Goal: Task Accomplishment & Management: Manage account settings

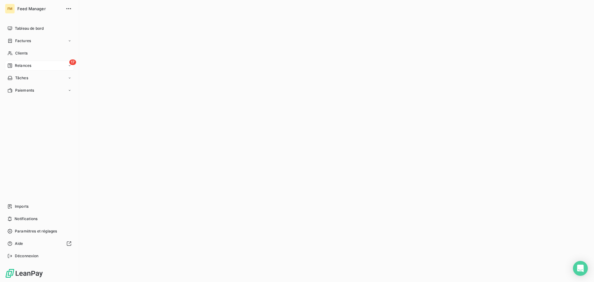
click at [16, 68] on div "17 Relances" at bounding box center [39, 66] width 69 height 10
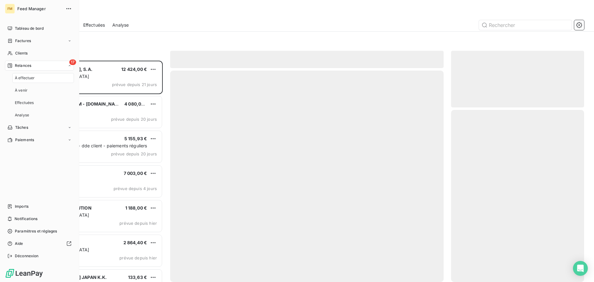
scroll to position [217, 128]
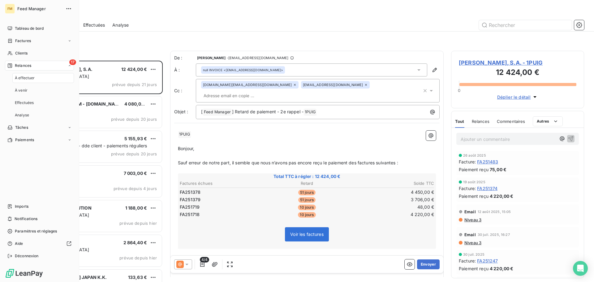
click at [33, 80] on span "À effectuer" at bounding box center [25, 78] width 20 height 6
click at [19, 55] on span "Clients" at bounding box center [21, 53] width 12 height 6
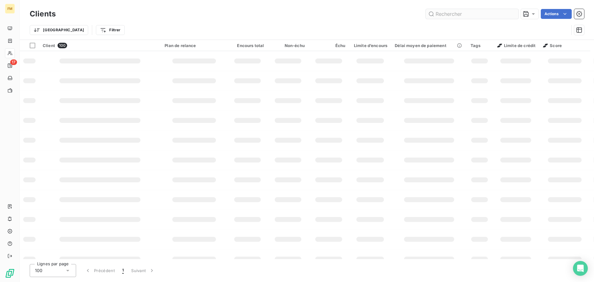
click at [450, 17] on input "text" at bounding box center [472, 14] width 93 height 10
type input "basika"
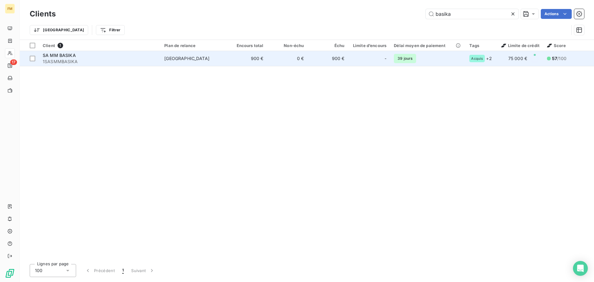
click at [326, 64] on td "900 €" at bounding box center [328, 58] width 41 height 15
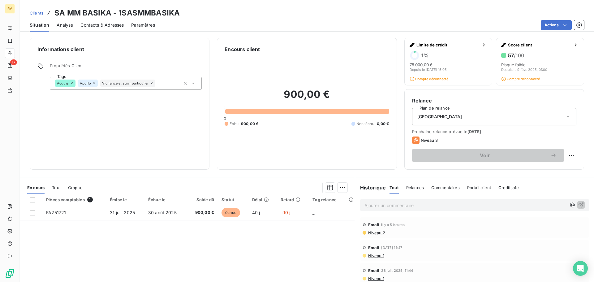
click at [394, 205] on p "Ajouter un commentaire ﻿" at bounding box center [466, 206] width 202 height 8
